Goal: Task Accomplishment & Management: Manage account settings

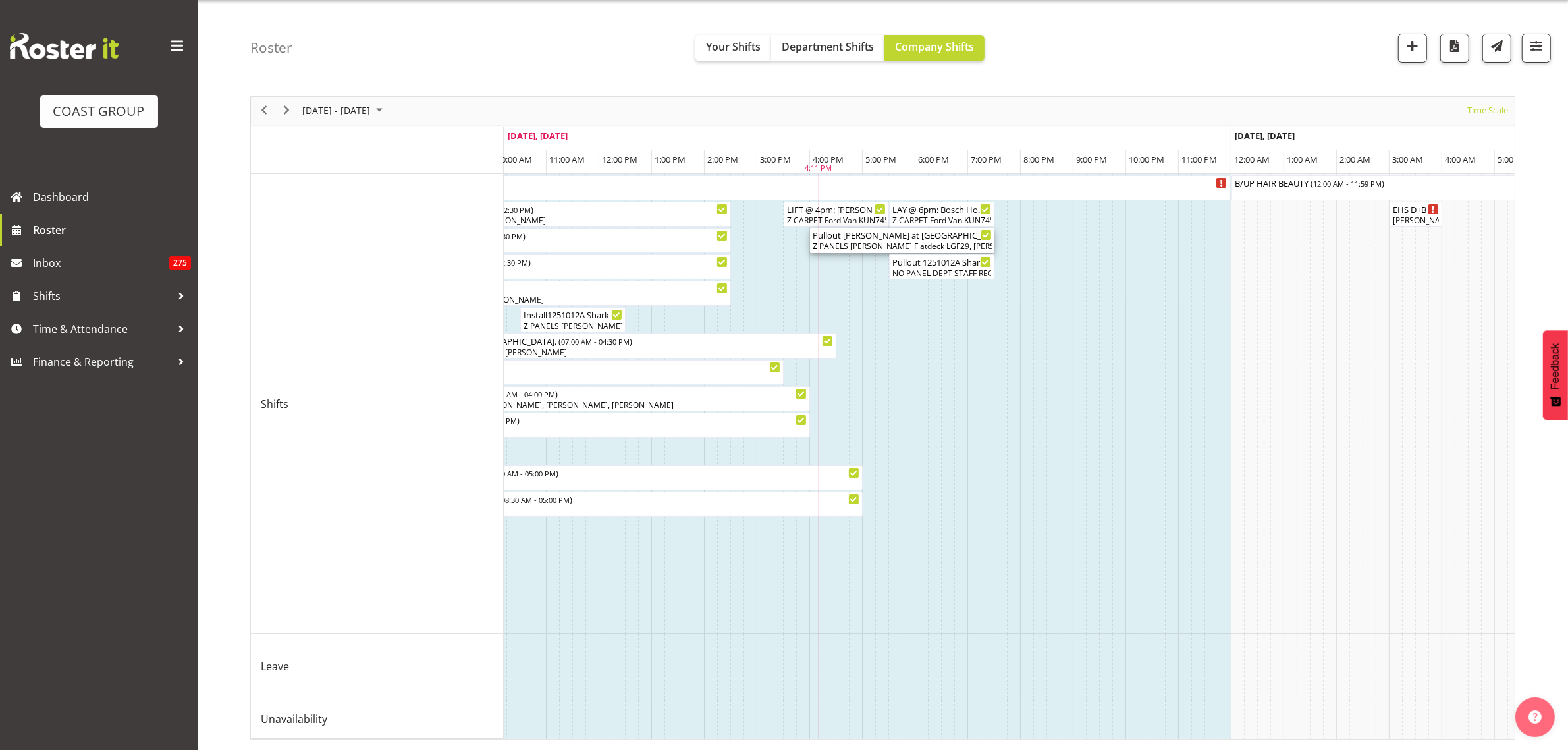
click at [895, 241] on div "Z PANELS Mitsy Flatdeck LGF29, Jeremy Zhu, Jonathan Elder, Hemi Tomlinson, Z PA…" at bounding box center [902, 247] width 179 height 12
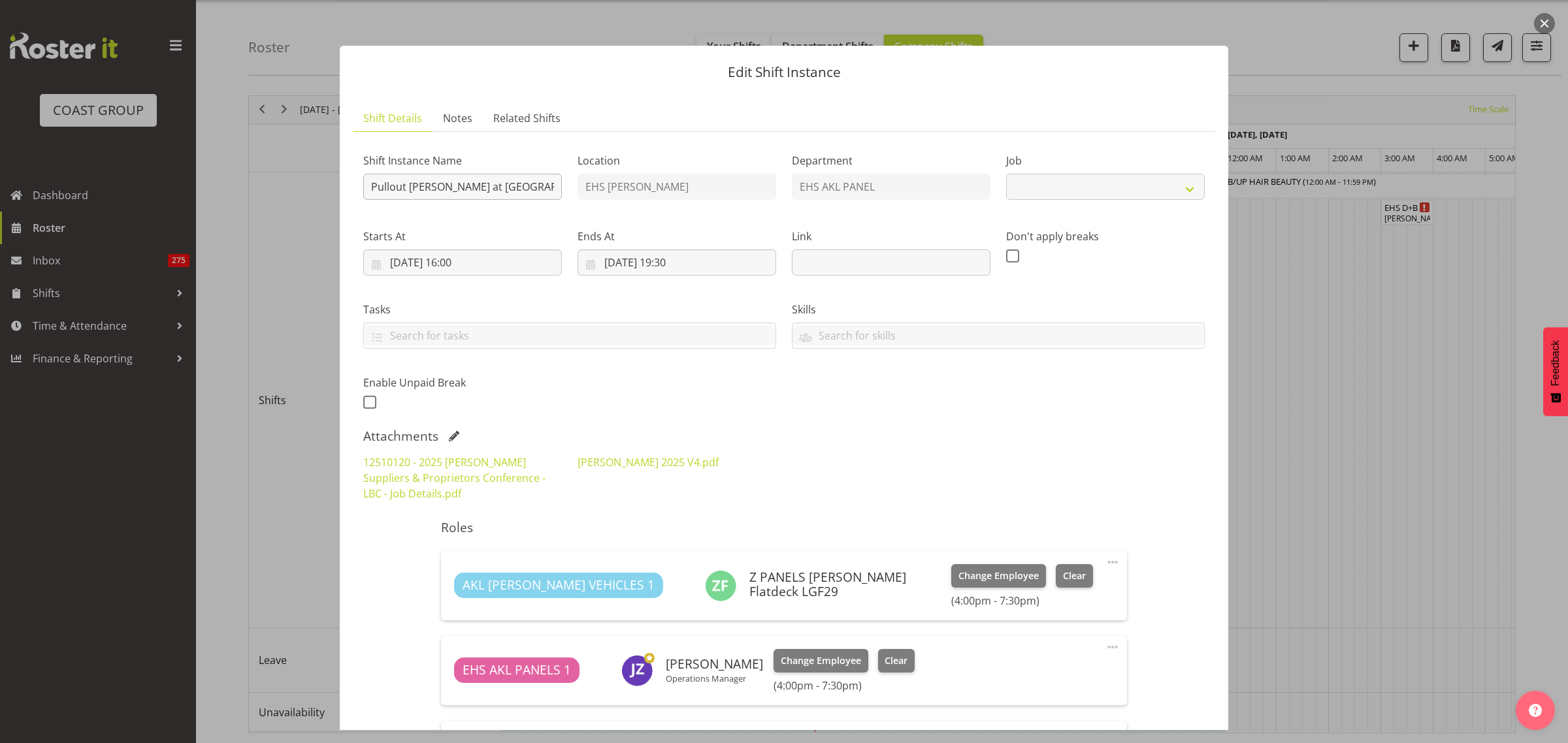
select select "9957"
click at [539, 190] on input "Pullout Harvey Norman at Cordis. Out at 6pm,." at bounding box center [462, 186] width 199 height 26
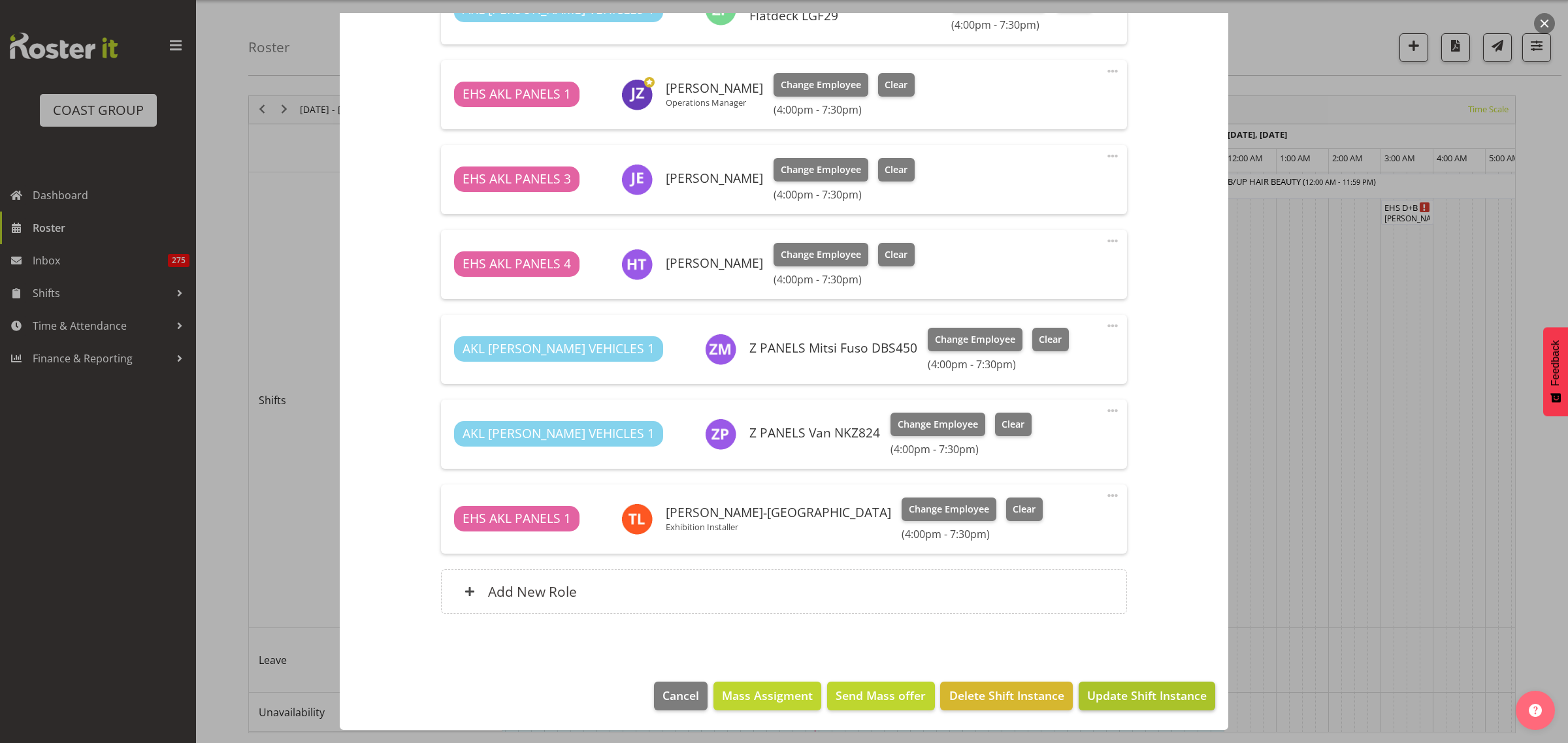
type input "Pullout Harvey Norman at Cordis. Out at 4:30pm"
click at [1113, 698] on span "Update Shift Instance" at bounding box center [1146, 695] width 119 height 17
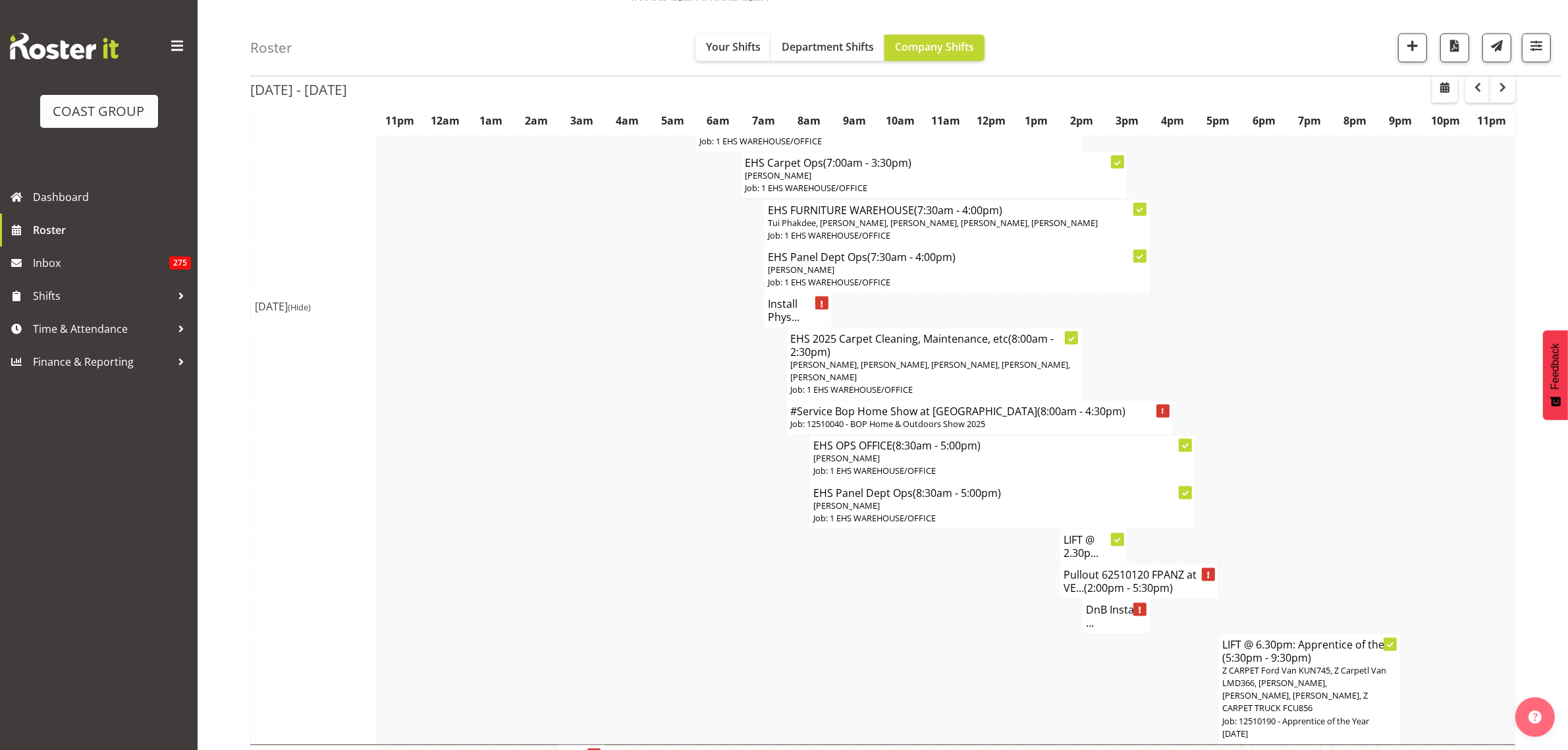
scroll to position [2738, 0]
